Goal: Contribute content: Add original content to the website for others to see

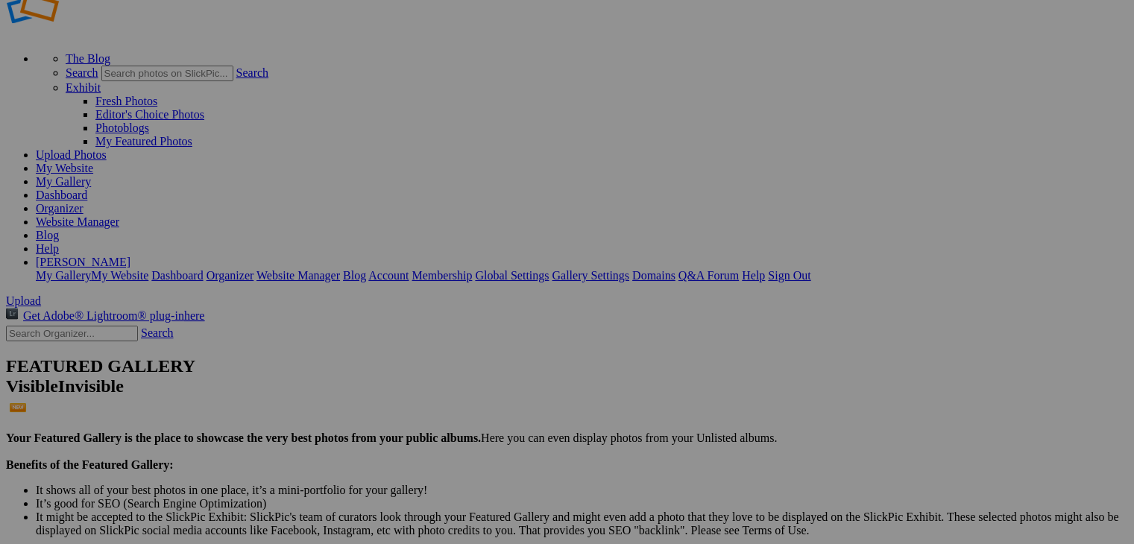
scroll to position [75, 0]
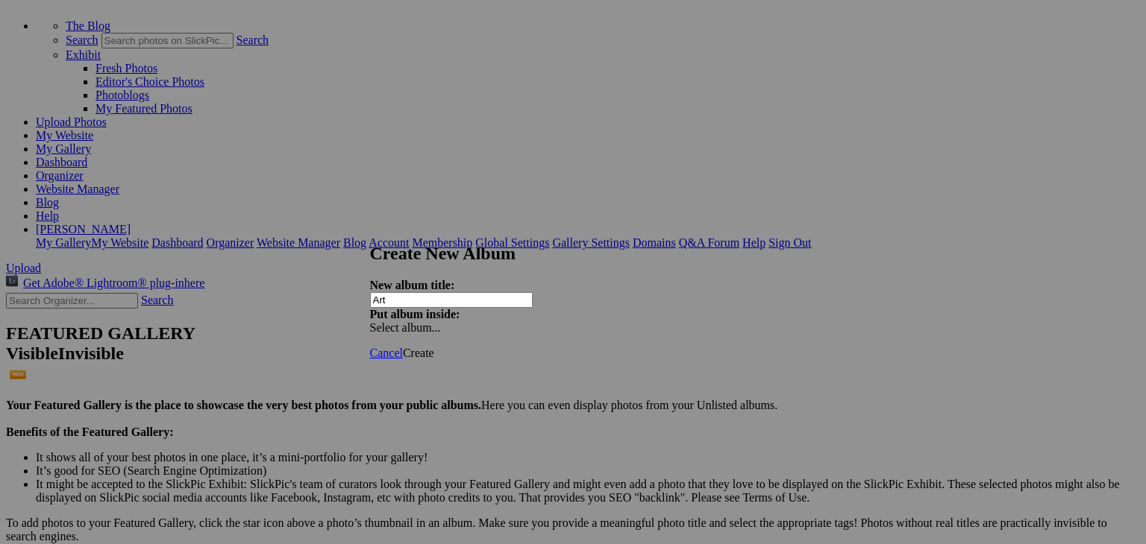
type input "Art"
click at [527, 321] on div "Select album..." at bounding box center [448, 327] width 157 height 13
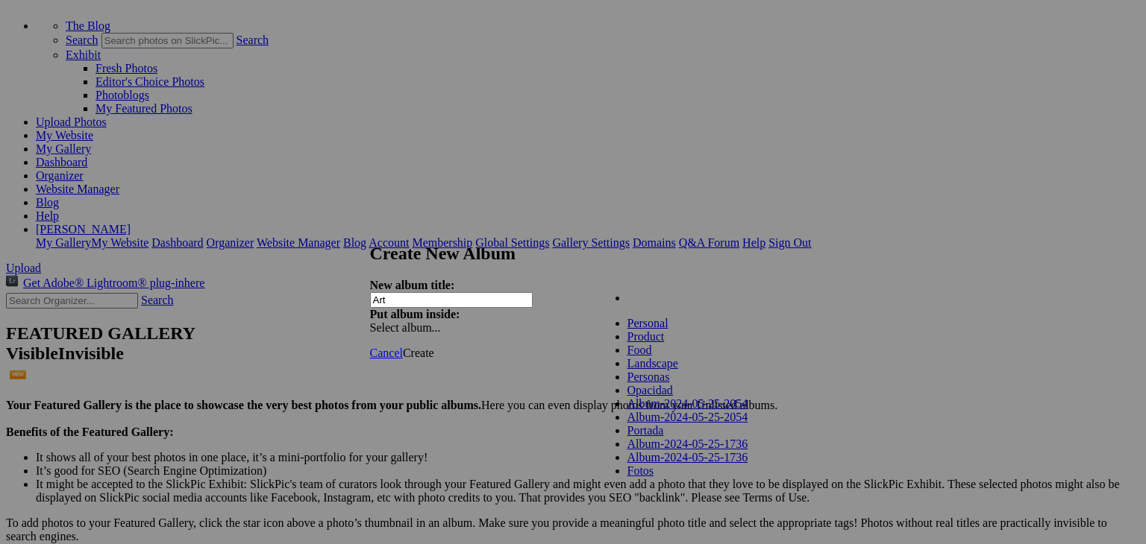
click at [544, 347] on div "Cancel Create" at bounding box center [567, 353] width 395 height 13
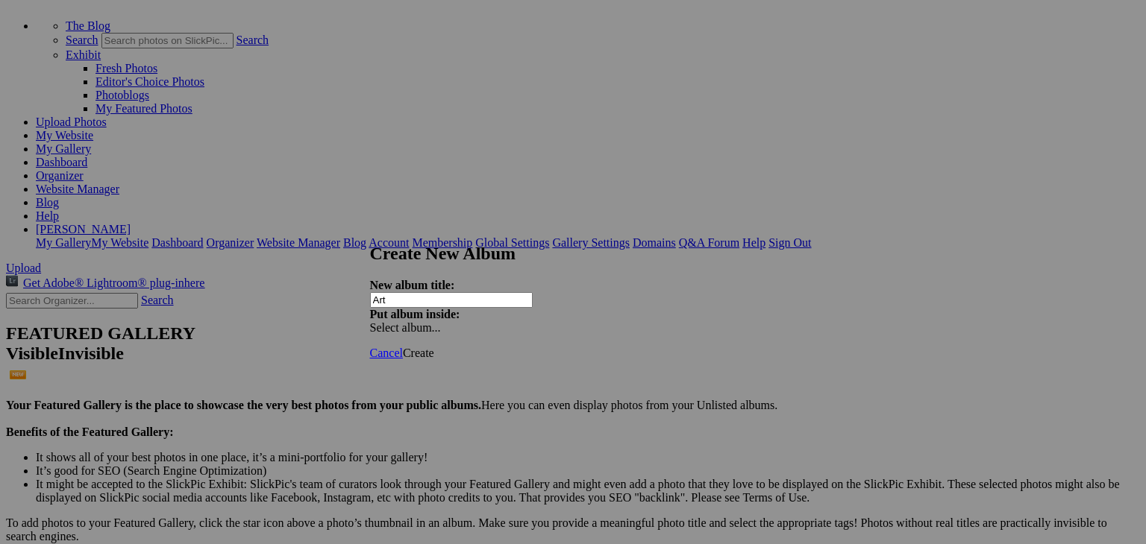
click at [434, 347] on span "Create" at bounding box center [418, 353] width 31 height 13
